Goal: Transaction & Acquisition: Purchase product/service

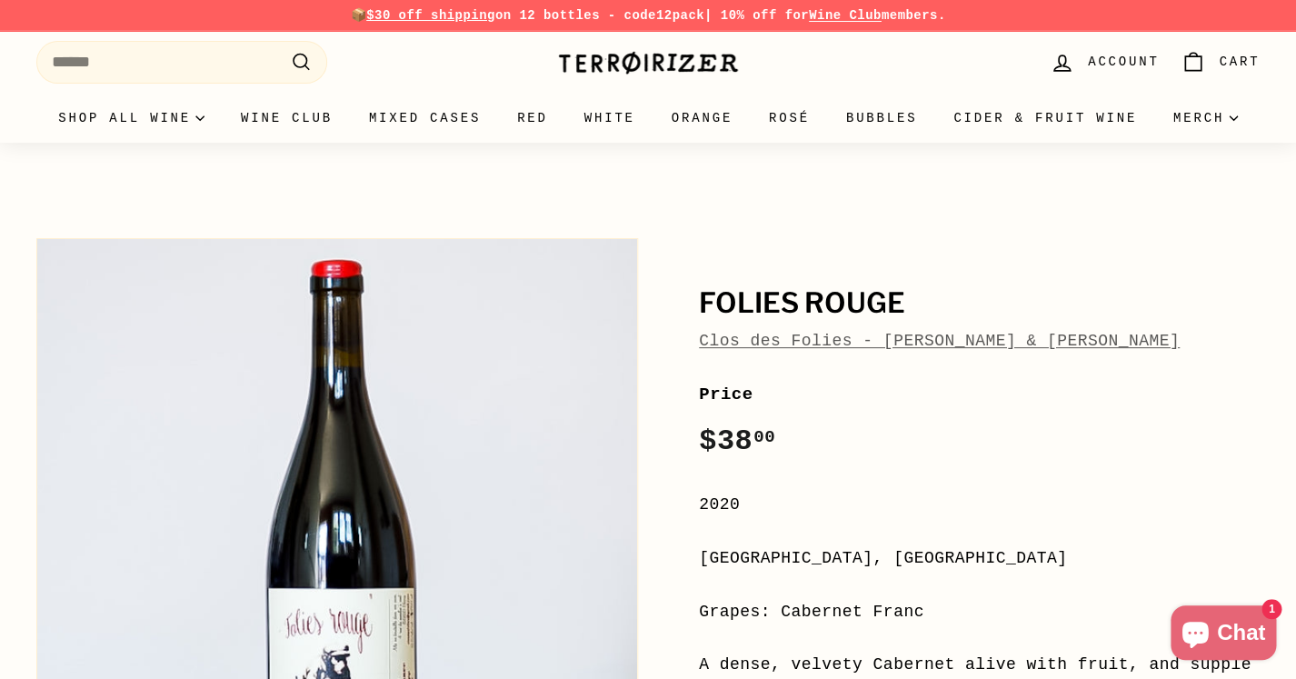
click at [602, 63] on img at bounding box center [648, 62] width 182 height 25
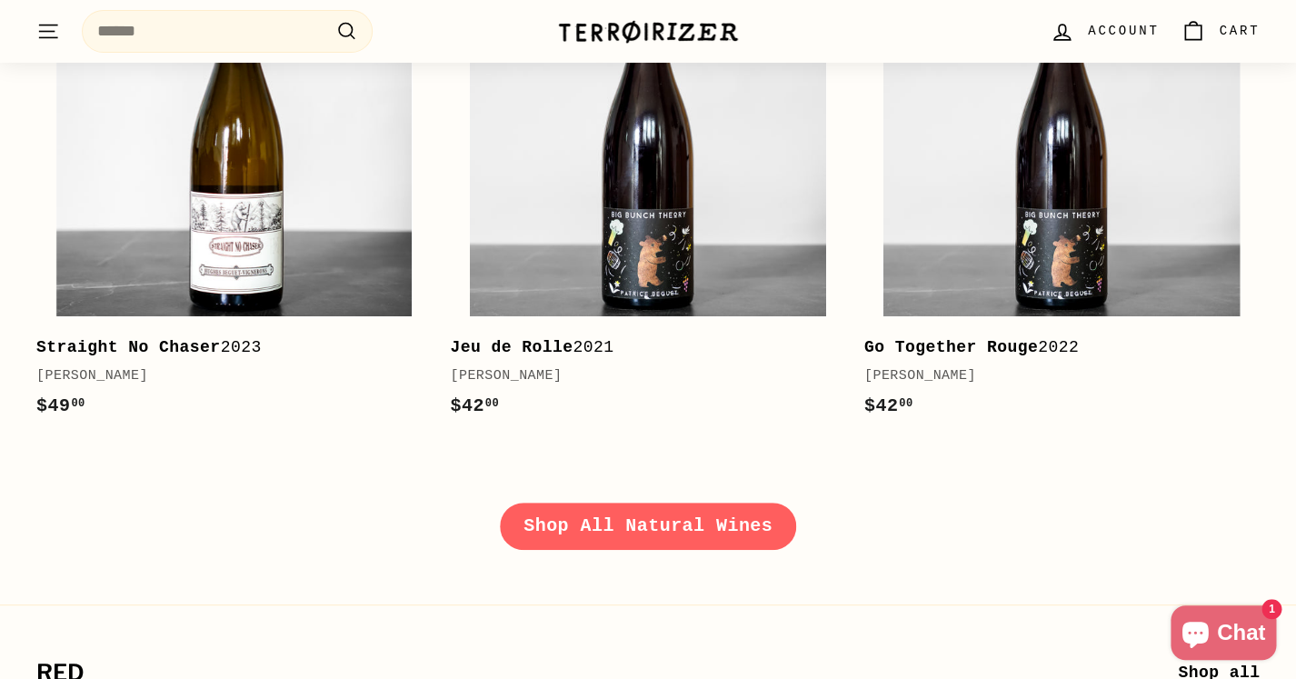
scroll to position [2569, 0]
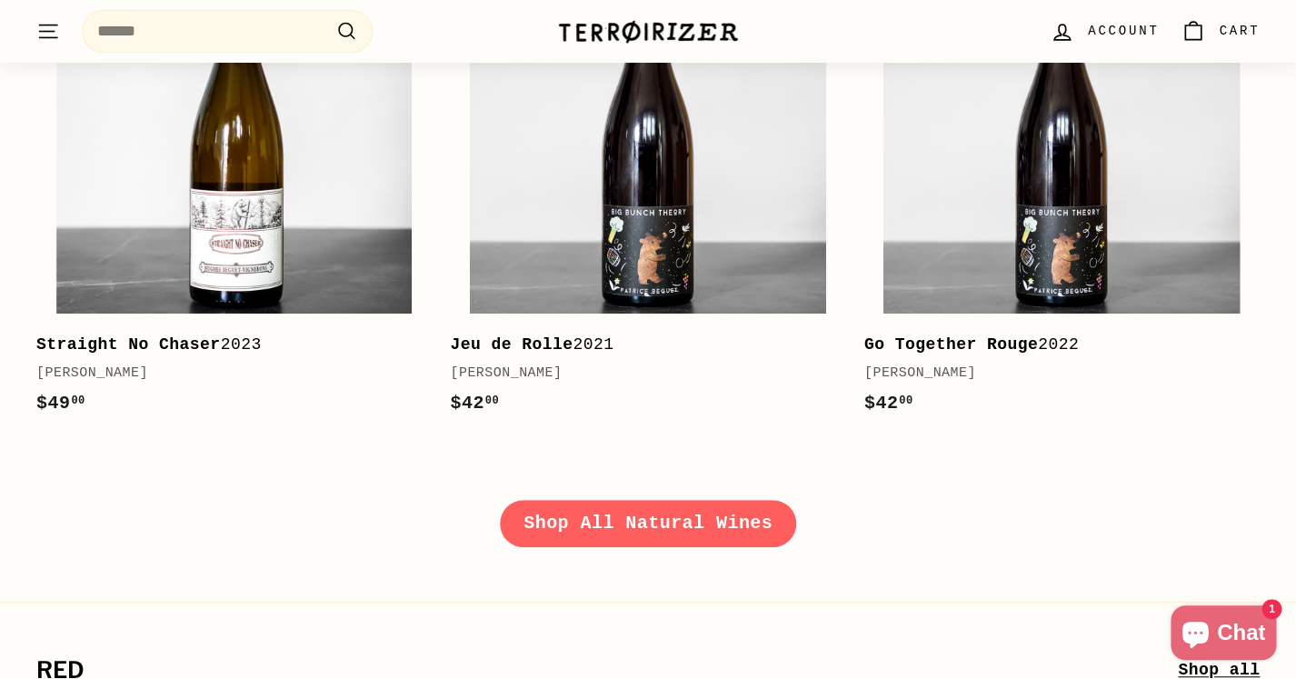
click at [643, 529] on link "Shop All Natural Wines" at bounding box center [648, 523] width 296 height 47
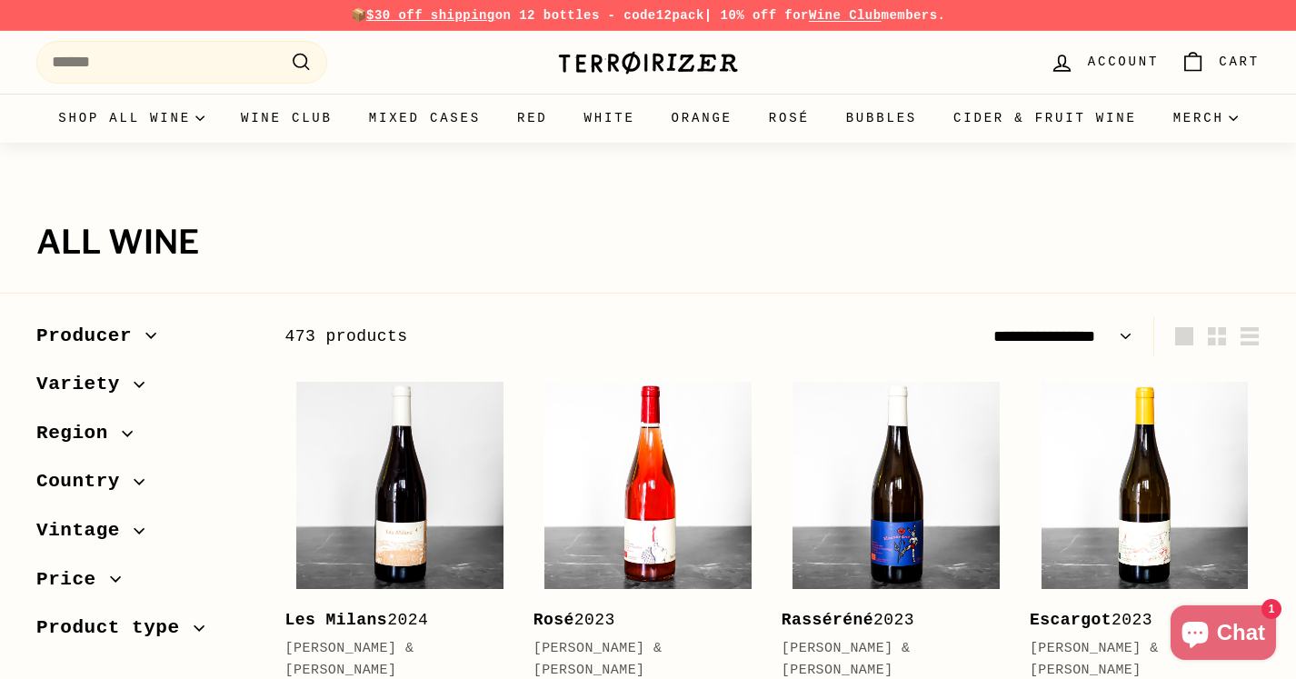
select select "**********"
